Goal: Task Accomplishment & Management: Manage account settings

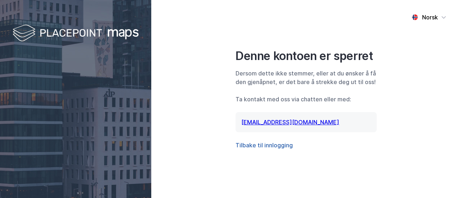
click at [269, 144] on button "Tilbake til innlogging" at bounding box center [263, 145] width 57 height 9
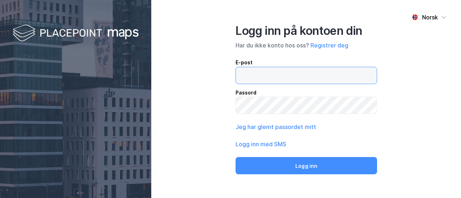
click at [252, 76] on input "email" at bounding box center [306, 75] width 141 height 17
type input "[EMAIL_ADDRESS][DOMAIN_NAME]"
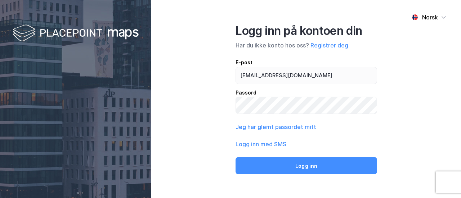
click at [235, 157] on button "Logg inn" at bounding box center [306, 165] width 142 height 17
